Goal: Information Seeking & Learning: Learn about a topic

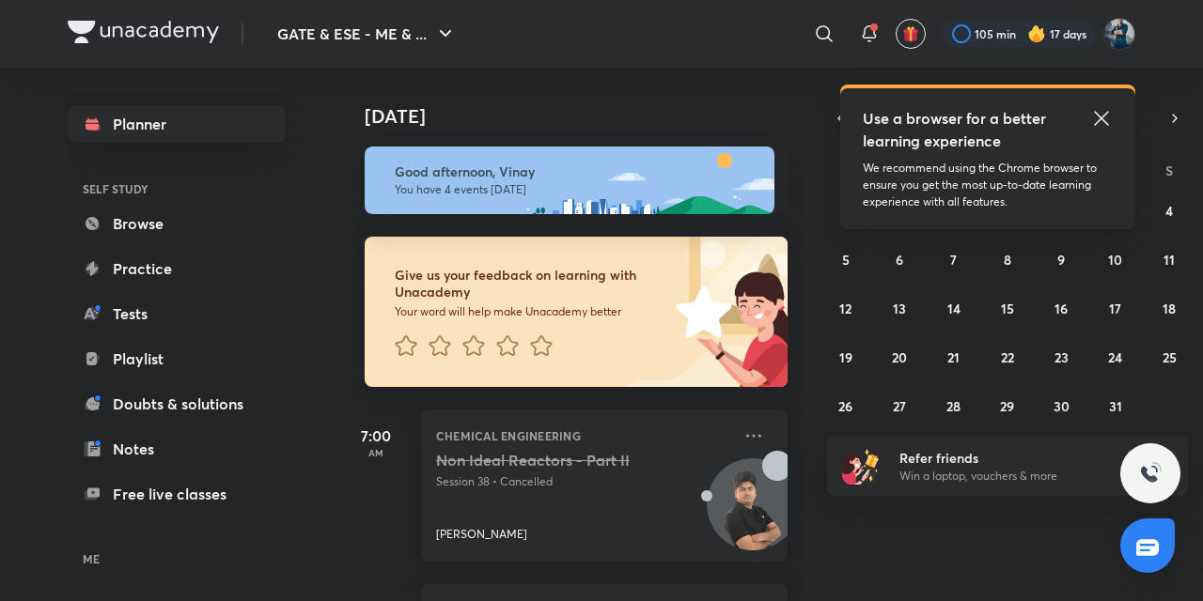
click at [1103, 113] on icon at bounding box center [1101, 118] width 23 height 23
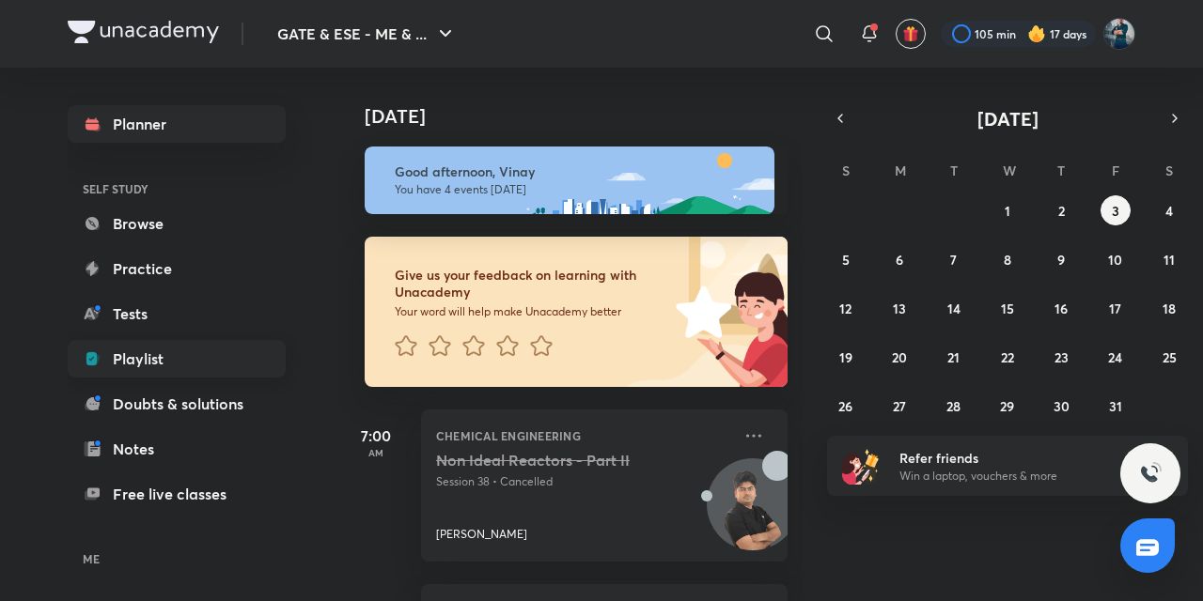
click at [152, 355] on link "Playlist" at bounding box center [177, 359] width 218 height 38
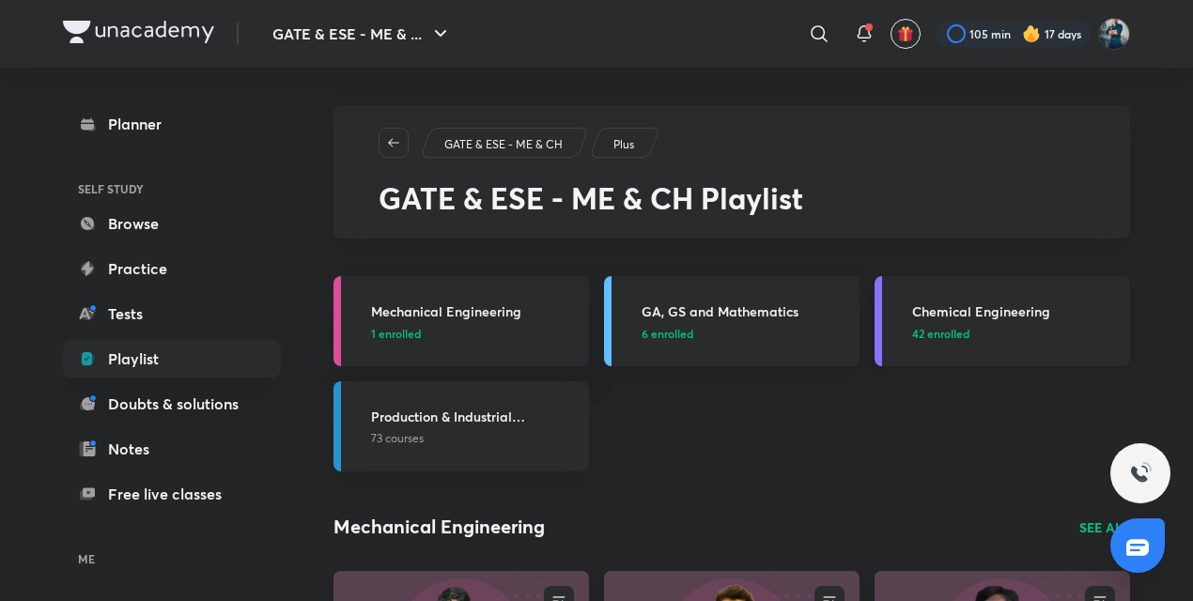
click at [985, 315] on h3 "Chemical Engineering" at bounding box center [1015, 312] width 207 height 20
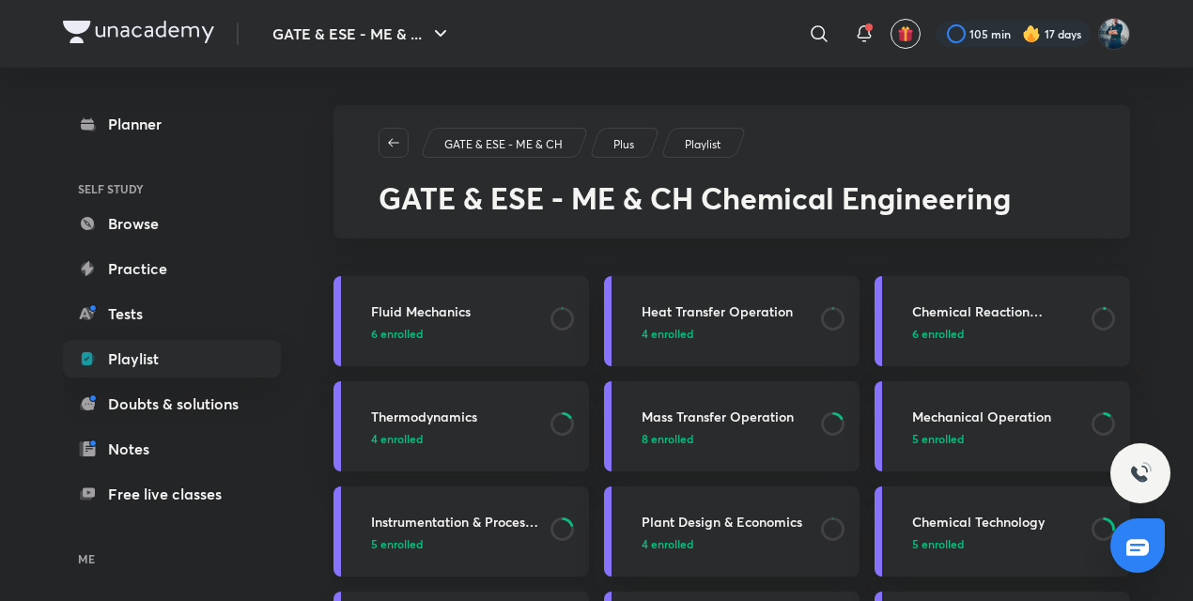
click at [451, 519] on h3 "Instrumentation & Process Control" at bounding box center [455, 522] width 168 height 20
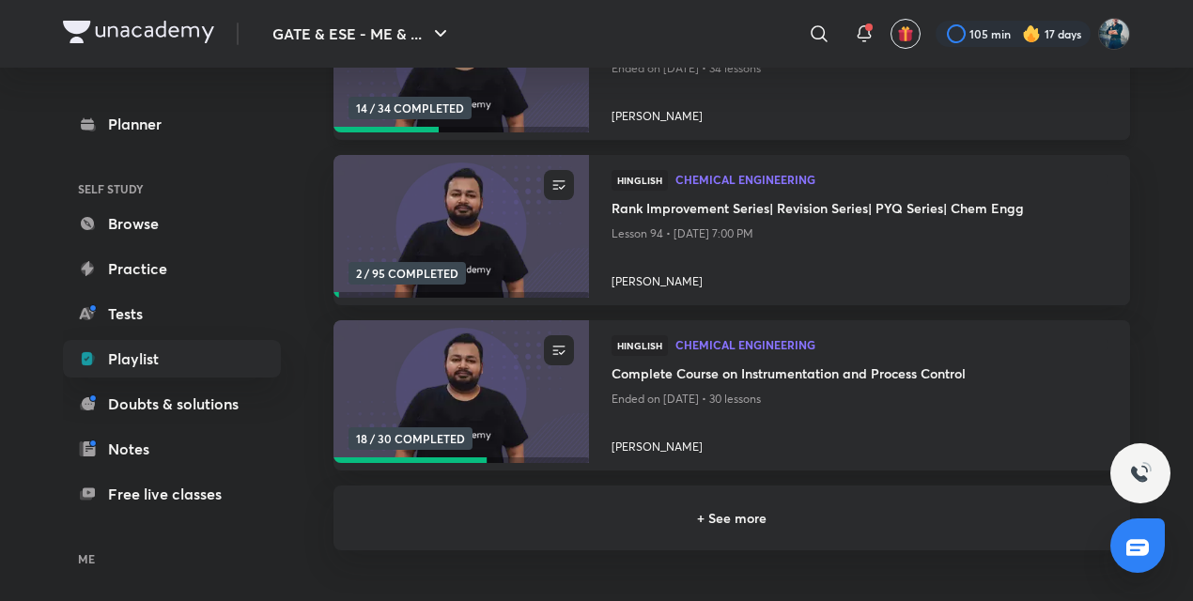
scroll to position [357, 0]
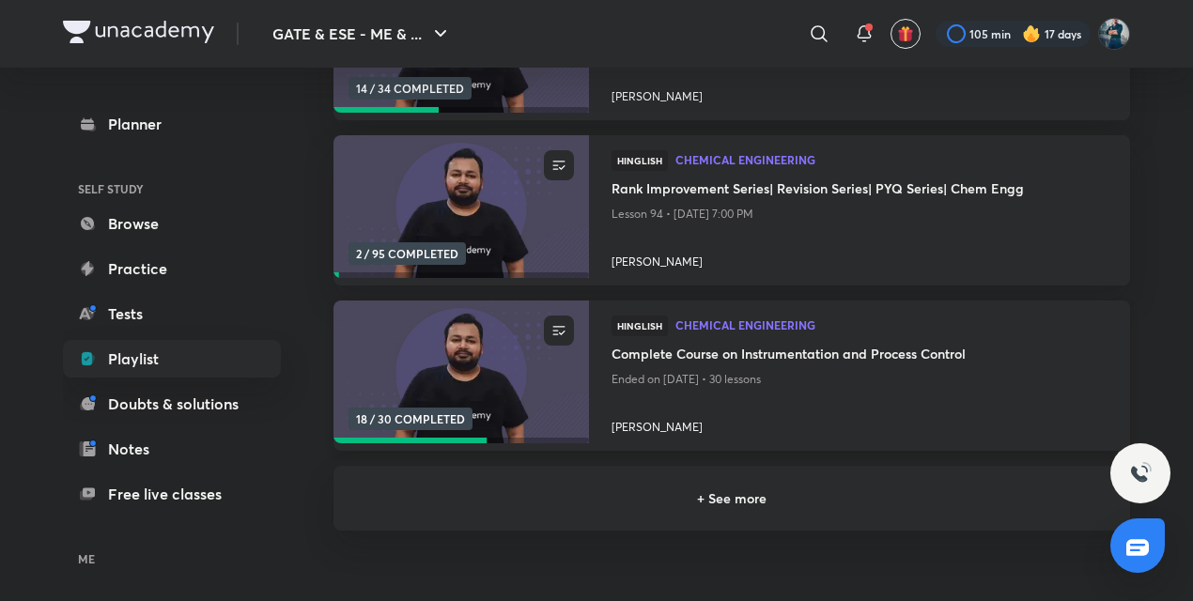
click at [763, 346] on h4 "Complete Course on Instrumentation and Process Control" at bounding box center [860, 355] width 496 height 23
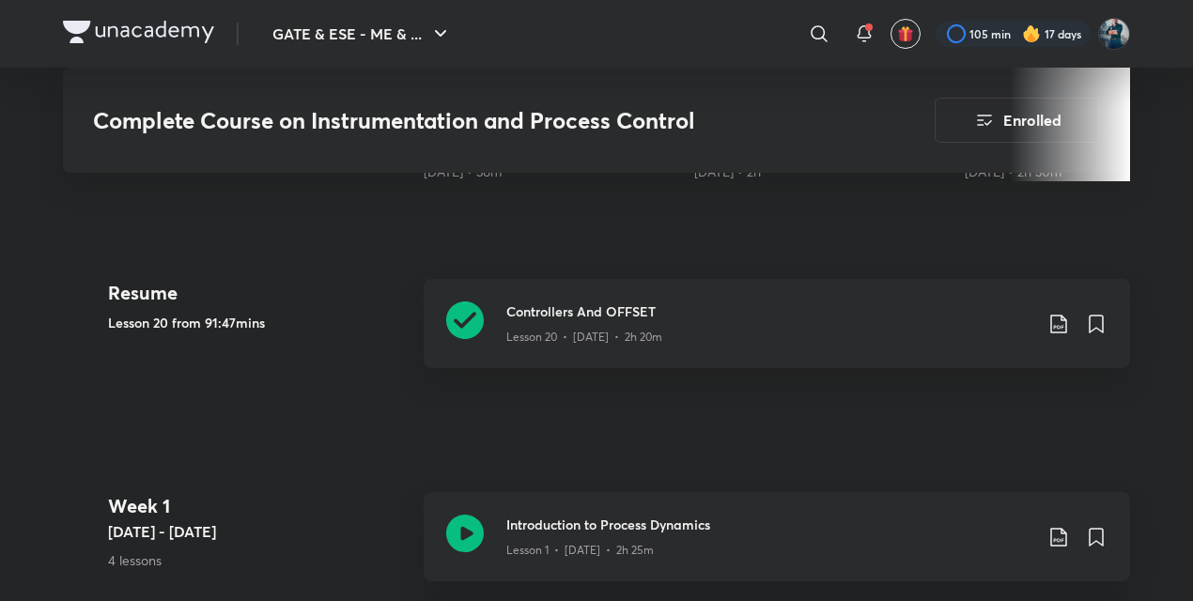
scroll to position [850, 0]
click at [457, 315] on icon at bounding box center [465, 320] width 38 height 38
